Goal: Task Accomplishment & Management: Manage account settings

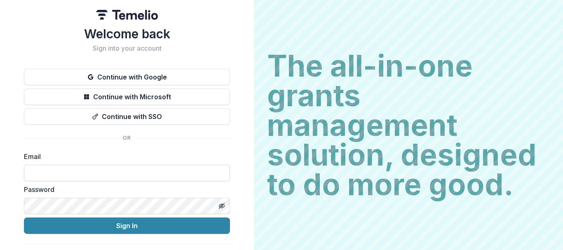
click at [39, 170] on input at bounding box center [127, 173] width 206 height 16
type input "**********"
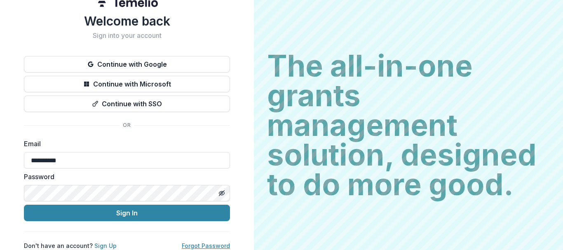
click at [203, 242] on link "Forgot Password" at bounding box center [206, 245] width 48 height 7
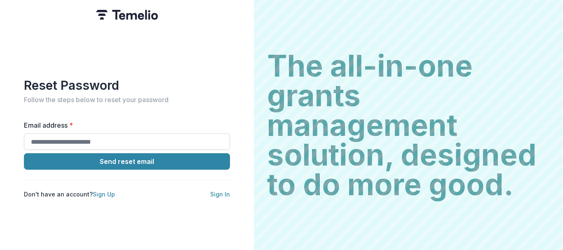
click at [101, 133] on input "Email address *" at bounding box center [127, 141] width 206 height 16
click at [112, 115] on div "Reset Password Follow the steps below to reset your password Email address * Se…" at bounding box center [127, 138] width 206 height 121
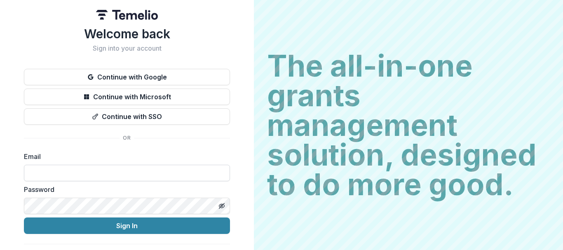
click at [73, 171] on input at bounding box center [127, 173] width 206 height 16
type input "**********"
click at [218, 208] on icon "Toggle password visibility" at bounding box center [221, 206] width 7 height 7
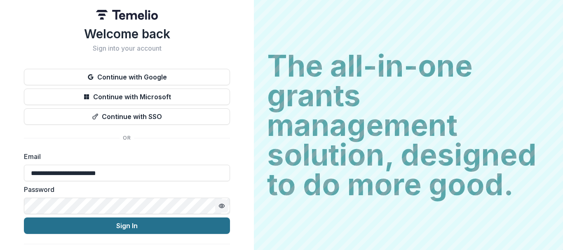
click at [150, 224] on button "Sign In" at bounding box center [127, 225] width 206 height 16
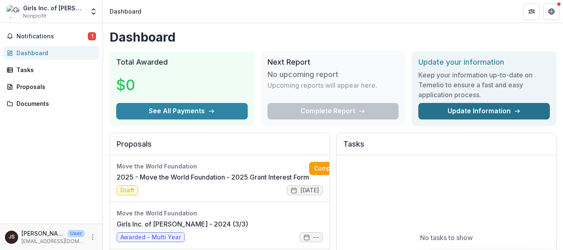
click at [454, 107] on link "Update Information" at bounding box center [483, 111] width 131 height 16
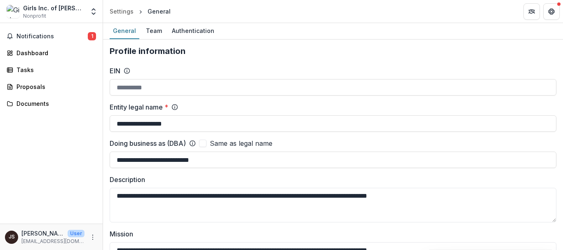
type input "**********"
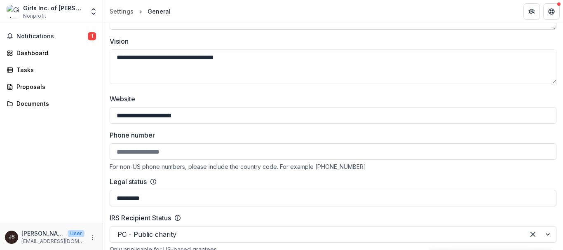
scroll to position [288, 0]
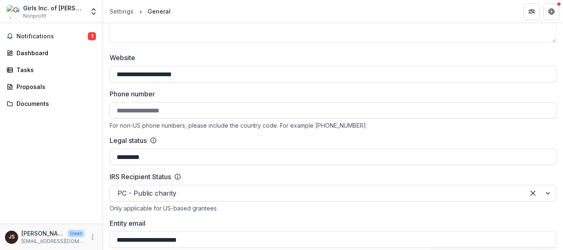
click at [261, 112] on input "Phone number" at bounding box center [333, 110] width 446 height 16
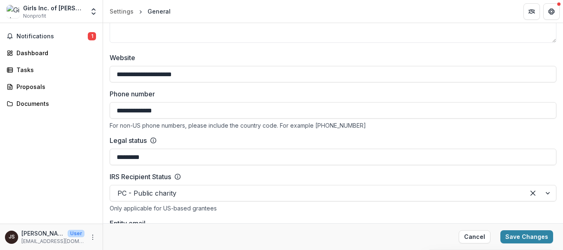
type input "**********"
click at [289, 94] on label "Phone number" at bounding box center [330, 94] width 441 height 10
click at [289, 102] on input "**********" at bounding box center [333, 110] width 446 height 16
click at [302, 86] on div "**********" at bounding box center [333, 168] width 446 height 231
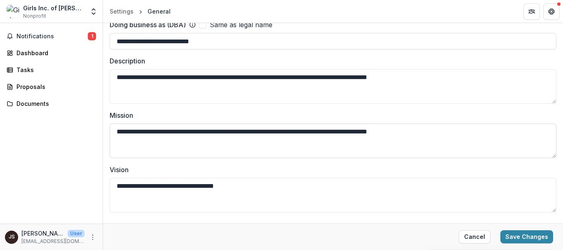
scroll to position [0, 0]
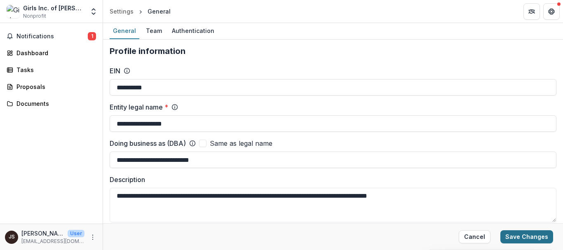
click at [524, 240] on button "Save Changes" at bounding box center [526, 236] width 53 height 13
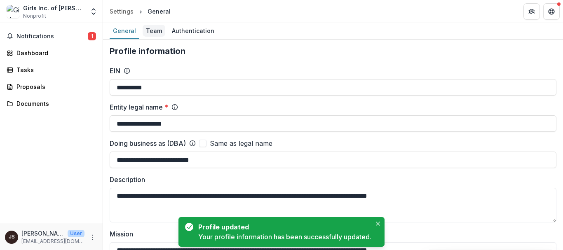
click at [156, 33] on div "Team" at bounding box center [153, 31] width 23 height 12
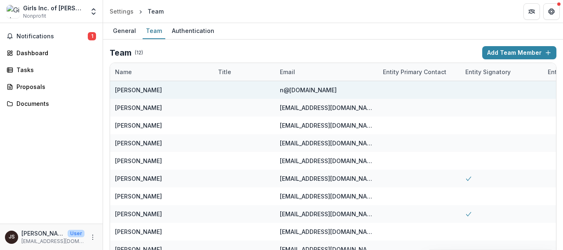
click at [334, 93] on div "n@girlsincbl.org" at bounding box center [326, 90] width 93 height 18
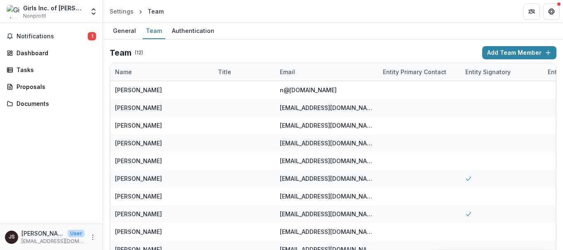
drag, startPoint x: 468, startPoint y: 84, endPoint x: 291, endPoint y: 40, distance: 182.6
click at [291, 40] on div "Team ( 12 ) Add Team Member Name Title Email Entity Primary Contact Entity Sign…" at bounding box center [333, 170] width 460 height 261
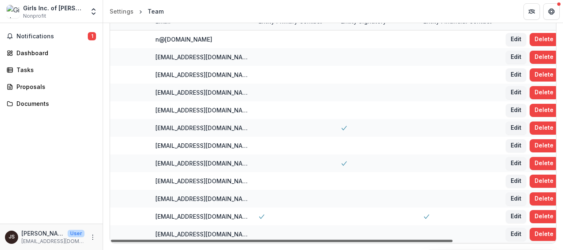
scroll to position [0, 133]
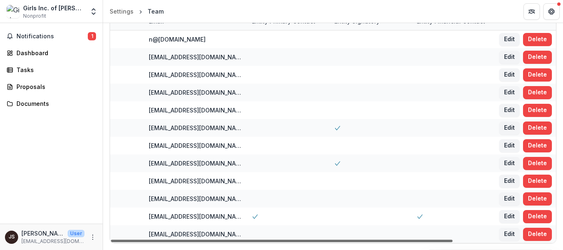
drag, startPoint x: 322, startPoint y: 240, endPoint x: 436, endPoint y: 242, distance: 113.7
click at [436, 242] on div at bounding box center [281, 241] width 341 height 2
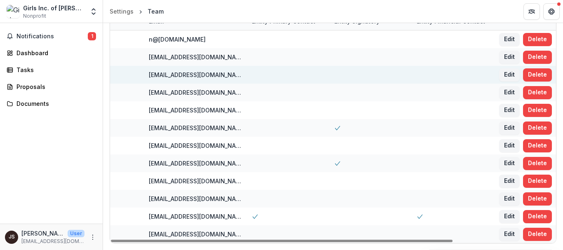
scroll to position [9, 0]
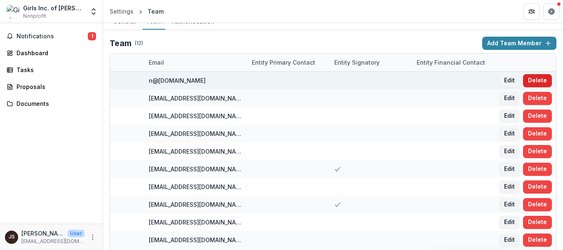
click at [539, 79] on button "Delete" at bounding box center [537, 80] width 29 height 13
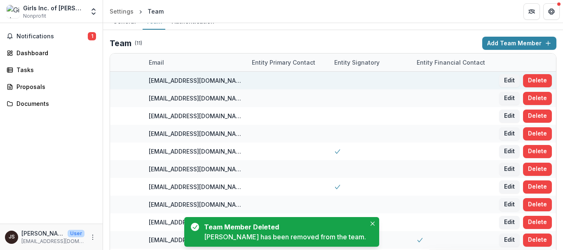
click at [539, 79] on button "Delete" at bounding box center [537, 80] width 29 height 13
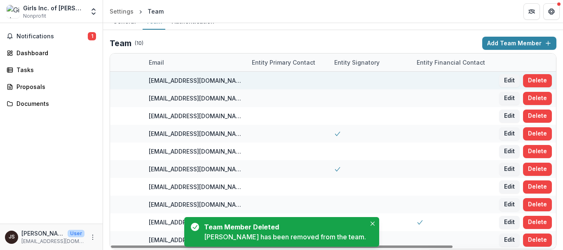
click at [539, 79] on button "Delete" at bounding box center [537, 80] width 29 height 13
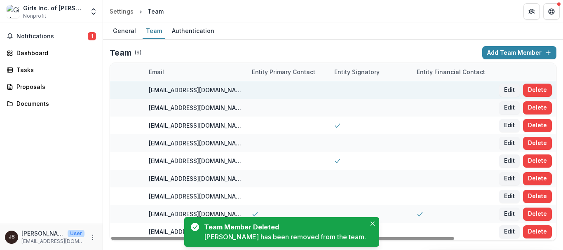
scroll to position [0, 0]
click at [539, 86] on button "Delete" at bounding box center [537, 90] width 29 height 13
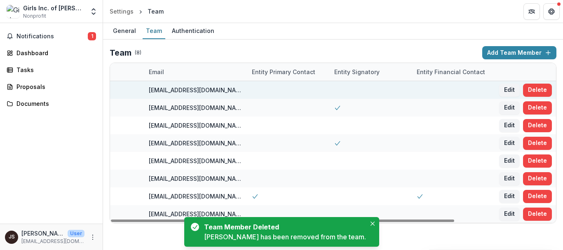
click at [539, 86] on button "Delete" at bounding box center [537, 90] width 29 height 13
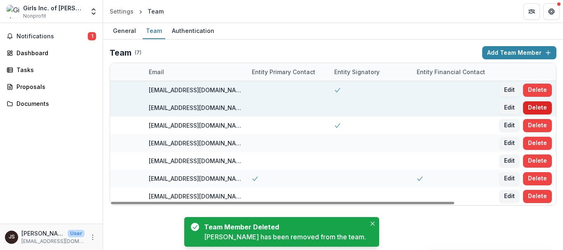
click at [538, 108] on button "Delete" at bounding box center [537, 107] width 29 height 13
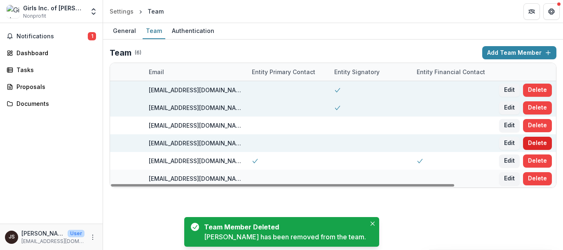
click at [539, 145] on button "Delete" at bounding box center [537, 143] width 29 height 13
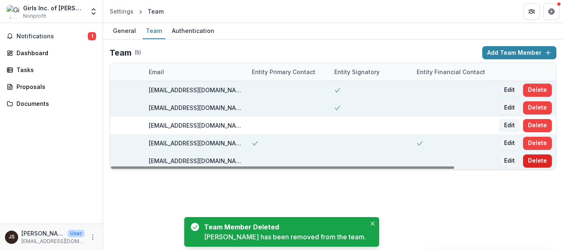
click at [537, 163] on button "Delete" at bounding box center [537, 160] width 29 height 13
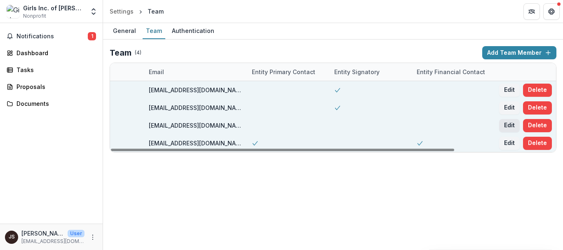
click at [504, 125] on button "Edit" at bounding box center [509, 125] width 21 height 13
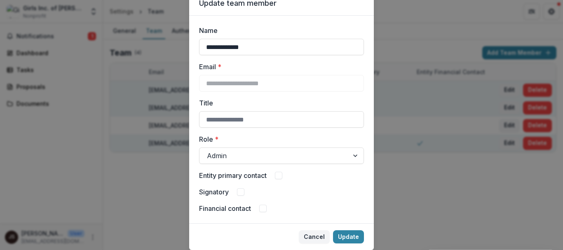
scroll to position [41, 0]
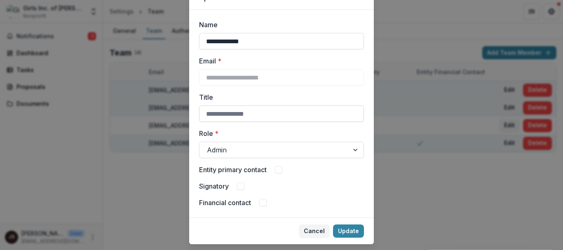
click at [273, 115] on input "Title" at bounding box center [281, 113] width 165 height 16
type input "**********"
click at [262, 202] on span at bounding box center [262, 202] width 7 height 7
click at [272, 145] on div at bounding box center [274, 150] width 134 height 12
click at [267, 133] on label "Role *" at bounding box center [279, 133] width 160 height 10
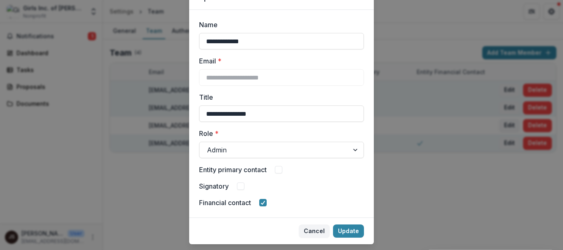
click at [209, 145] on input "Role *" at bounding box center [208, 150] width 2 height 10
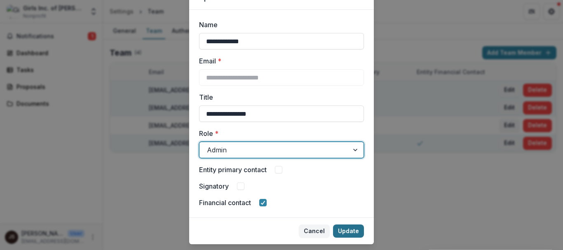
click at [346, 234] on button "Update" at bounding box center [348, 230] width 31 height 13
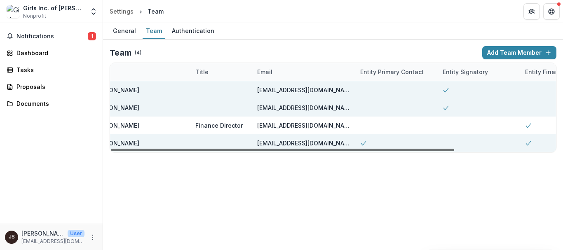
scroll to position [0, 0]
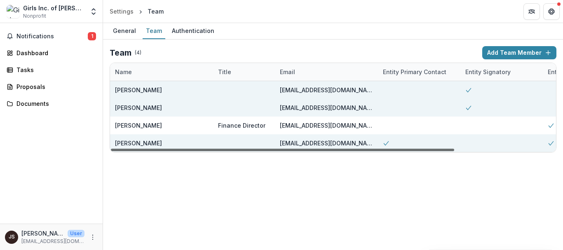
drag, startPoint x: 256, startPoint y: 151, endPoint x: 131, endPoint y: 156, distance: 124.5
click at [131, 151] on div at bounding box center [282, 150] width 343 height 2
click at [187, 31] on div "Authentication" at bounding box center [192, 31] width 49 height 12
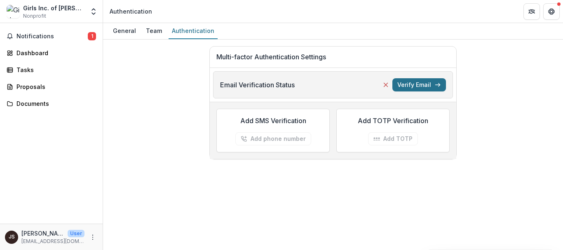
click at [410, 90] on button "Verify Email" at bounding box center [419, 84] width 54 height 13
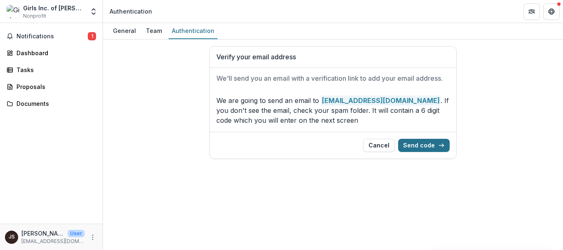
click at [443, 140] on button "Send code" at bounding box center [423, 145] width 51 height 13
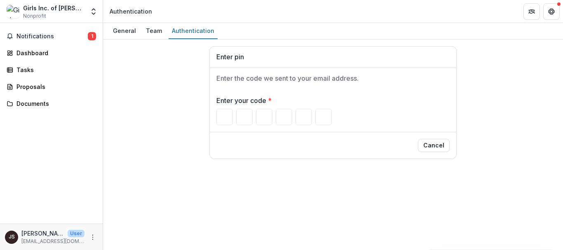
type input "*"
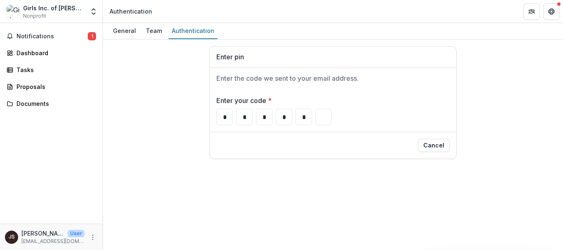
type input "*"
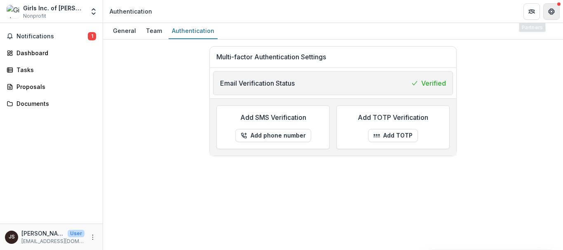
click at [558, 11] on button "Get Help" at bounding box center [551, 11] width 16 height 16
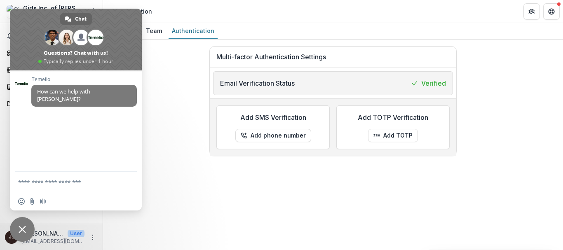
click at [21, 222] on span "Close chat" at bounding box center [22, 229] width 25 height 25
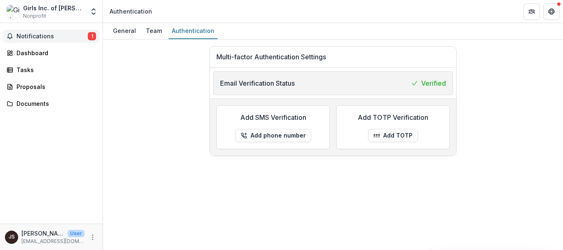
click at [48, 33] on span "Notifications" at bounding box center [51, 36] width 71 height 7
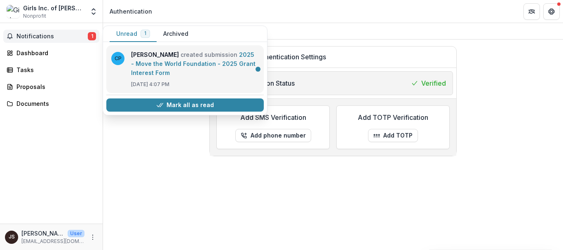
click at [234, 72] on link "2025 - Move the World Foundation - 2025 Grant Interest Form" at bounding box center [193, 63] width 124 height 25
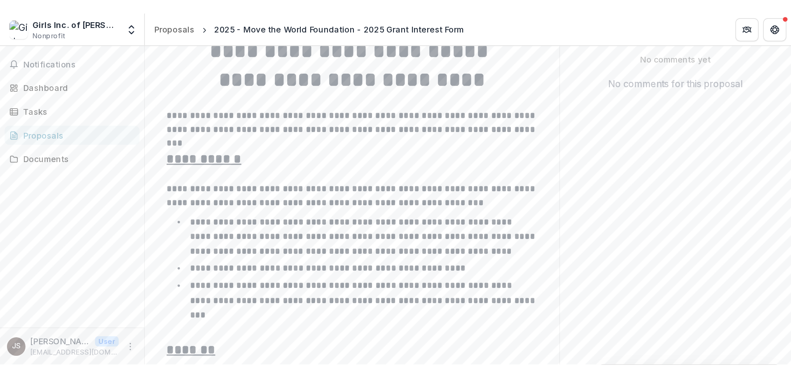
scroll to position [206, 0]
